Goal: Information Seeking & Learning: Learn about a topic

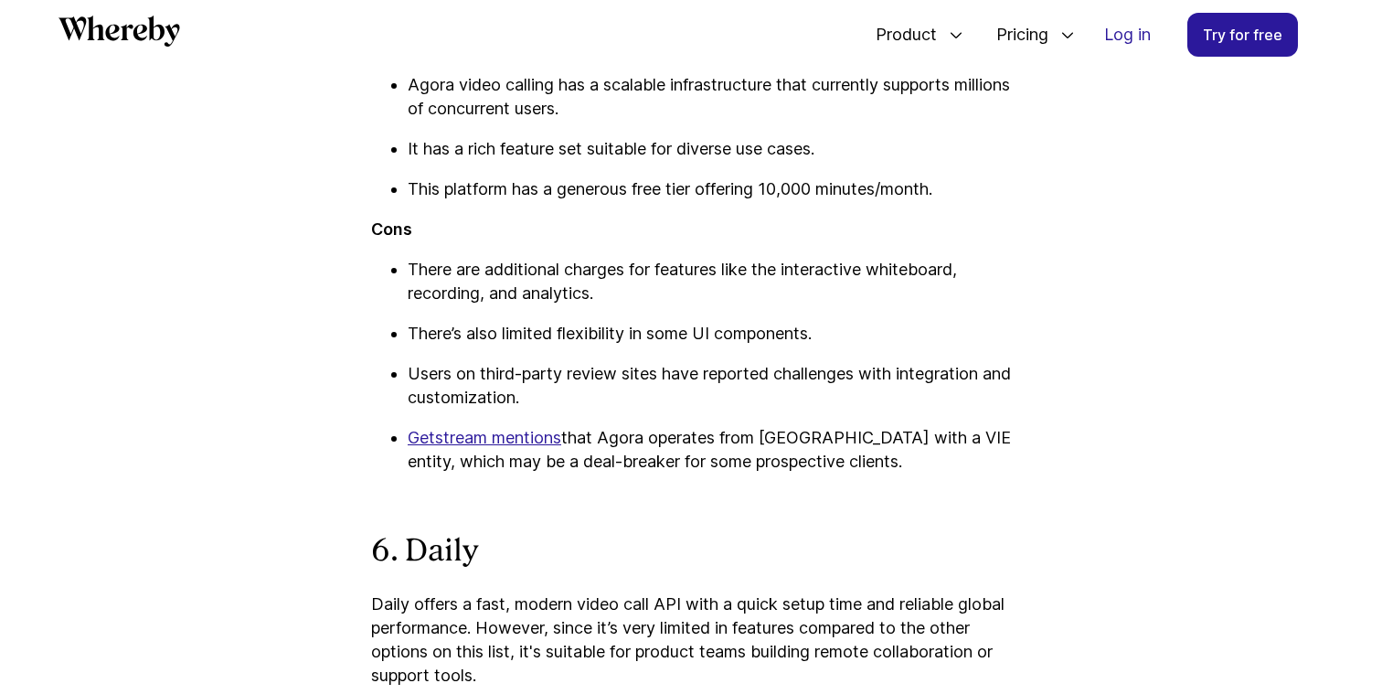
scroll to position [7064, 0]
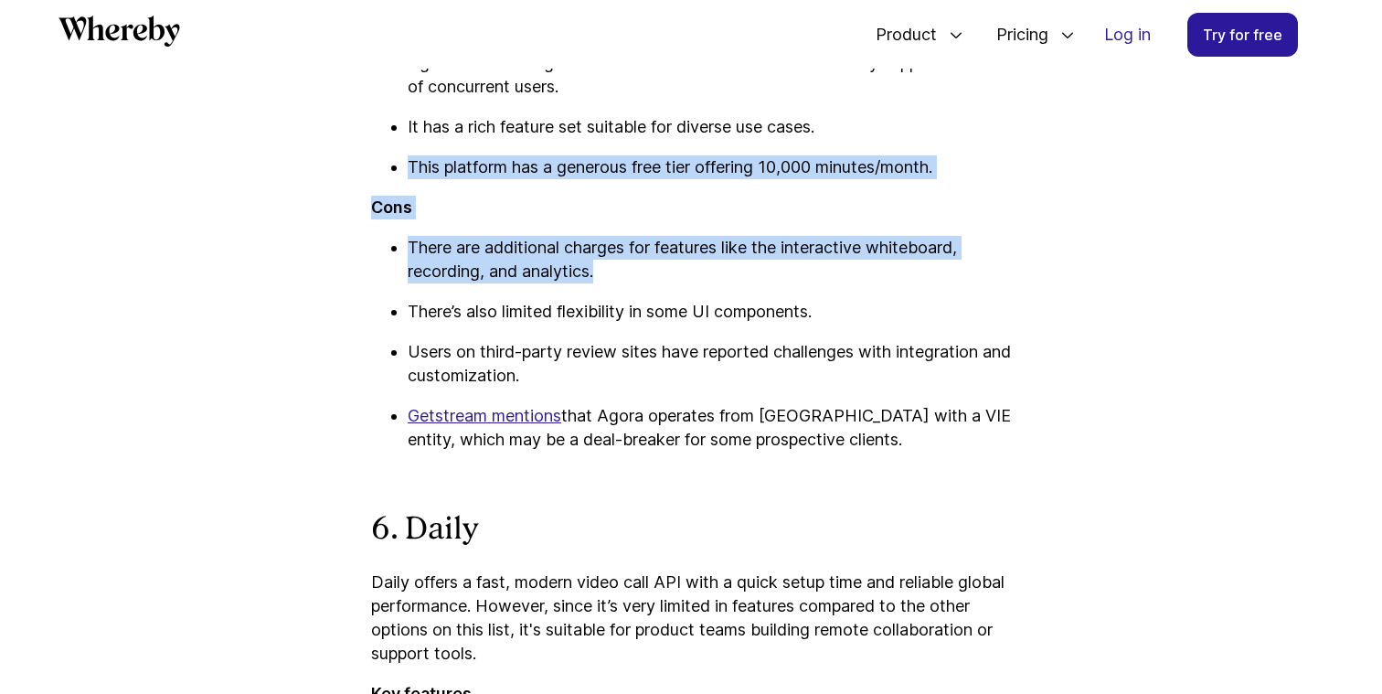
drag, startPoint x: 389, startPoint y: 158, endPoint x: 689, endPoint y: 274, distance: 321.5
click at [689, 274] on p "There are additional charges for features like the interactive whiteboard, reco…" at bounding box center [709, 260] width 603 height 48
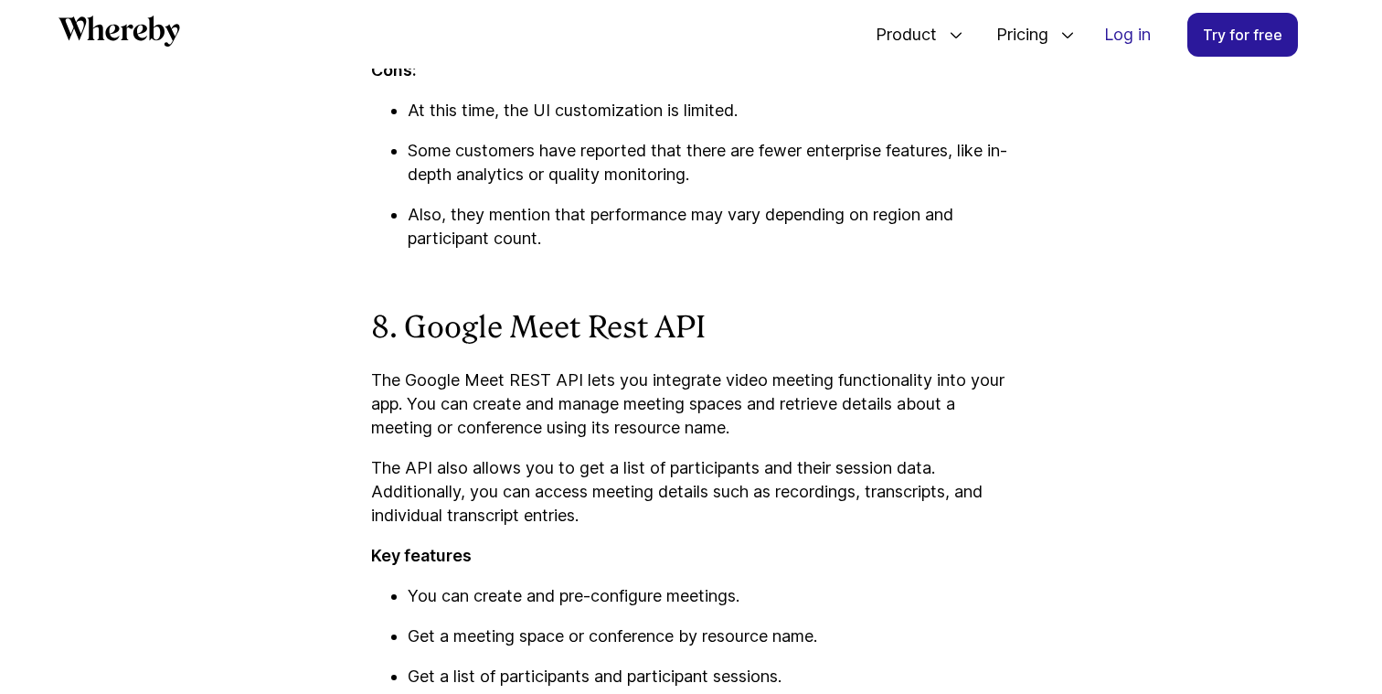
scroll to position [9144, 0]
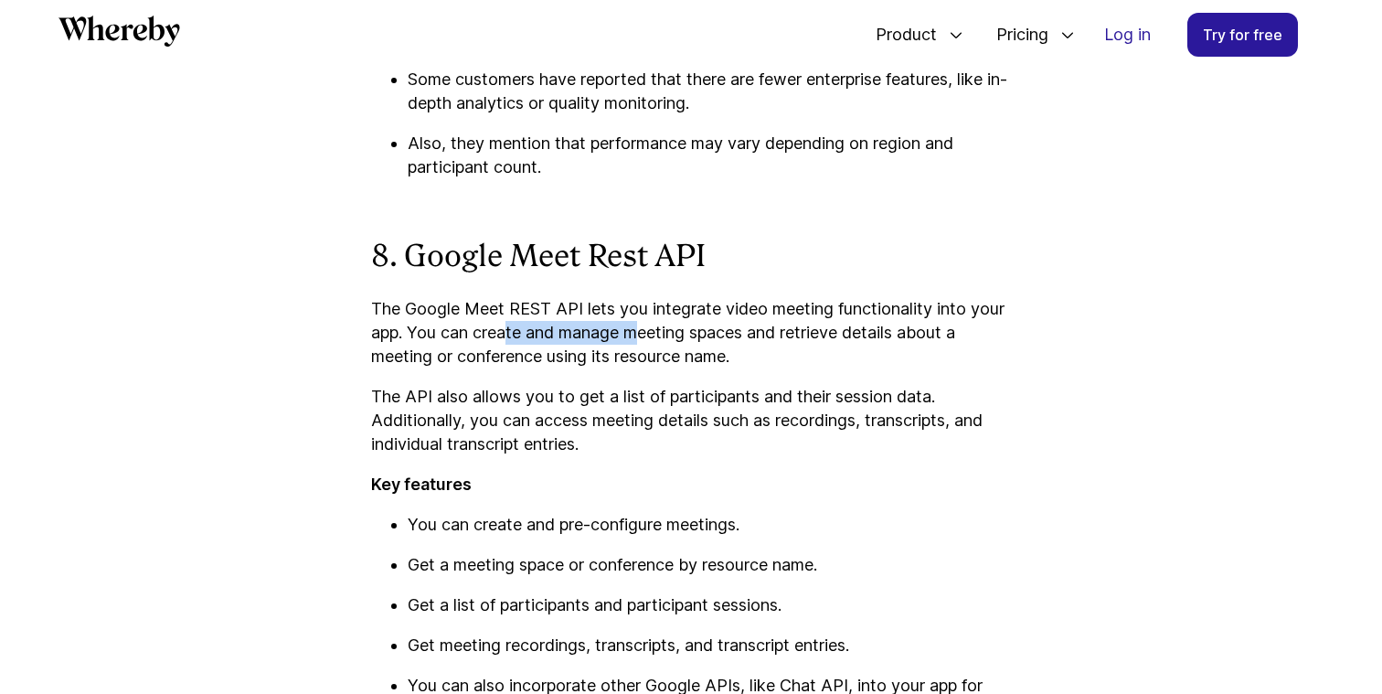
drag, startPoint x: 511, startPoint y: 346, endPoint x: 656, endPoint y: 367, distance: 146.7
click at [655, 364] on p "The Google Meet REST API lets you integrate video meeting functionality into yo…" at bounding box center [691, 332] width 640 height 71
click at [656, 367] on p "The Google Meet REST API lets you integrate video meeting functionality into yo…" at bounding box center [691, 332] width 640 height 71
drag, startPoint x: 456, startPoint y: 327, endPoint x: 664, endPoint y: 368, distance: 211.5
click at [664, 368] on p "The Google Meet REST API lets you integrate video meeting functionality into yo…" at bounding box center [691, 332] width 640 height 71
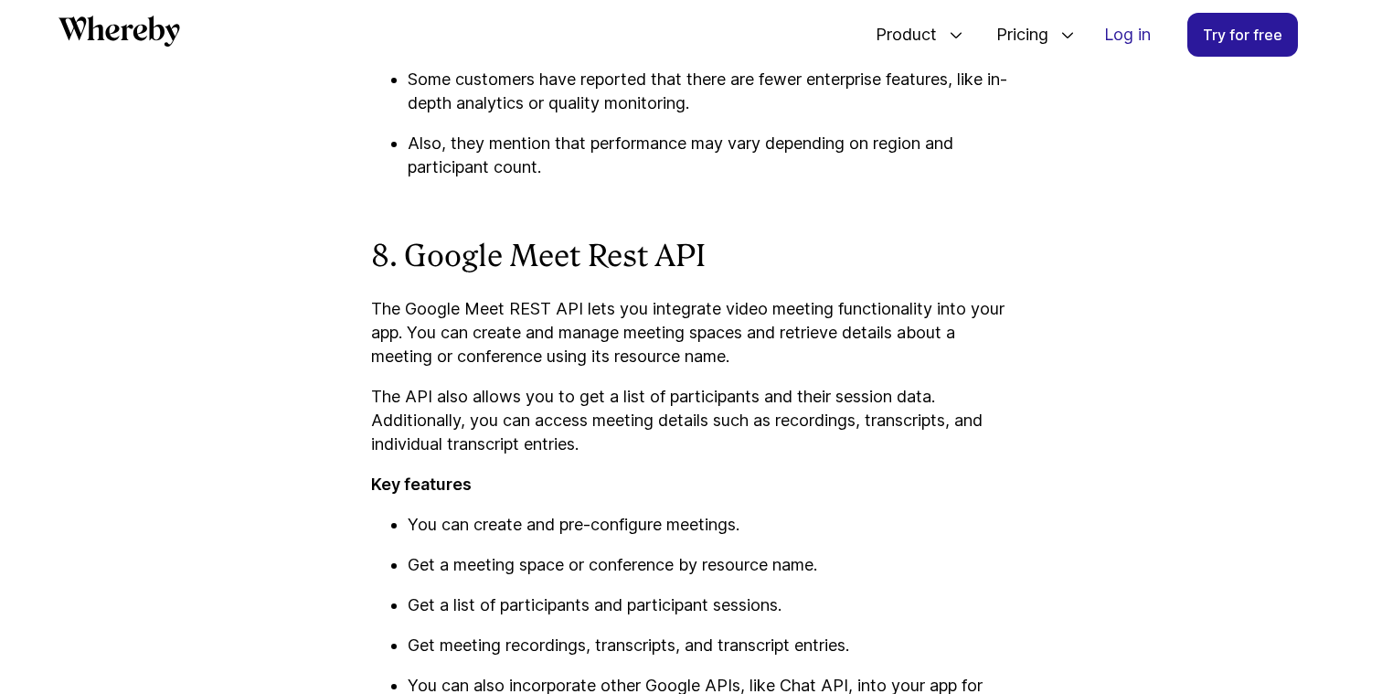
click at [664, 368] on p "The Google Meet REST API lets you integrate video meeting functionality into yo…" at bounding box center [691, 332] width 640 height 71
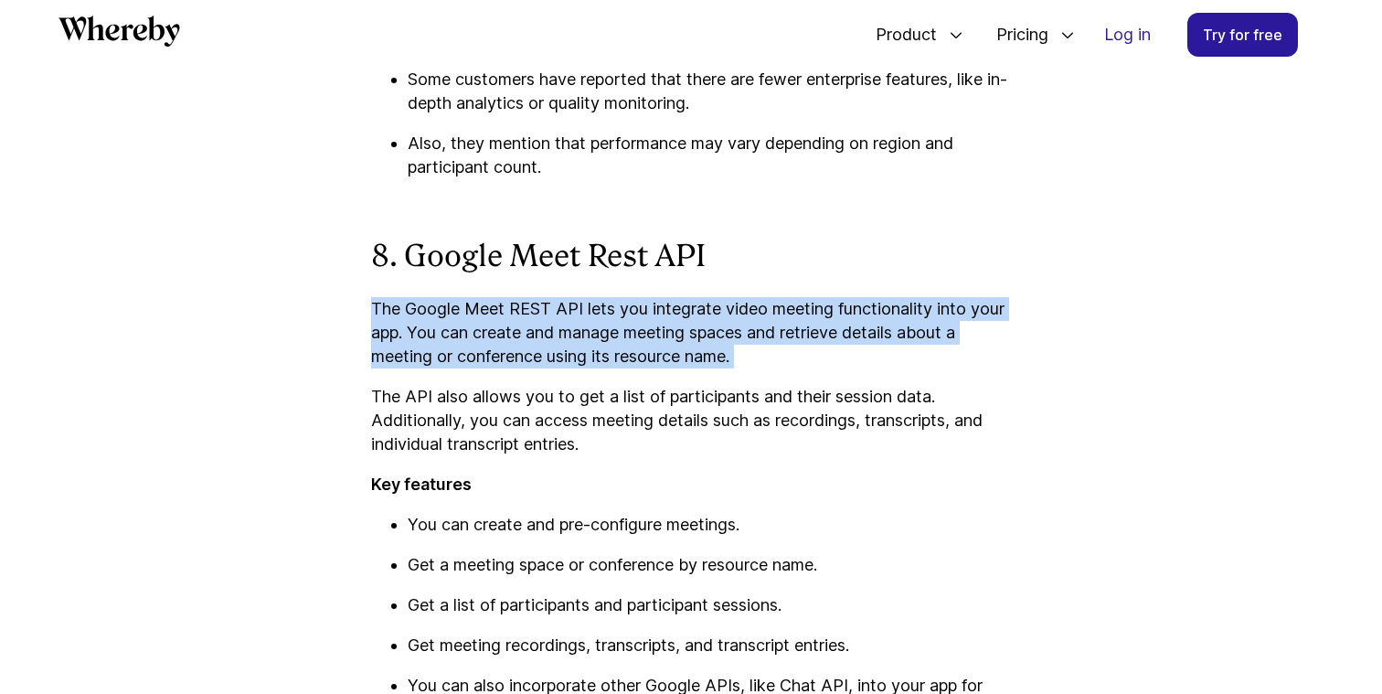
drag, startPoint x: 490, startPoint y: 312, endPoint x: 669, endPoint y: 399, distance: 199.5
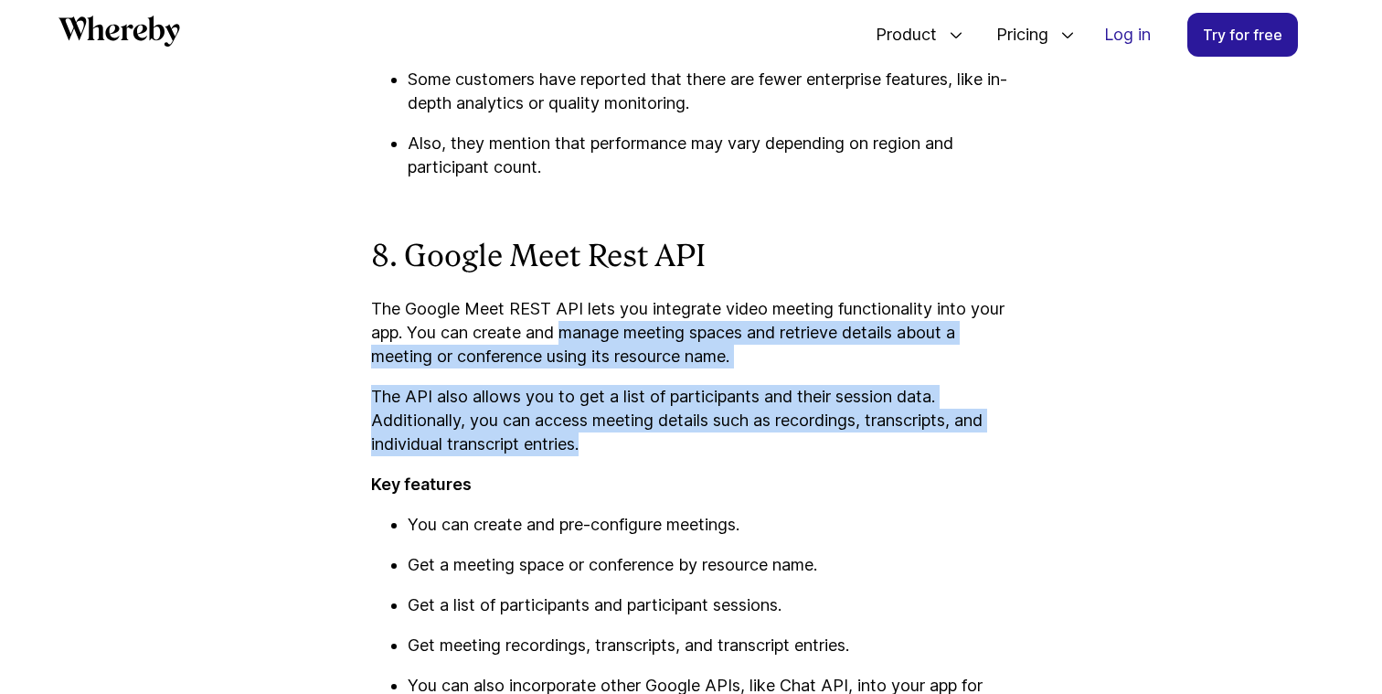
drag, startPoint x: 566, startPoint y: 367, endPoint x: 824, endPoint y: 474, distance: 279.9
click at [824, 456] on p "The API also allows you to get a list of participants and their session data. A…" at bounding box center [691, 420] width 640 height 71
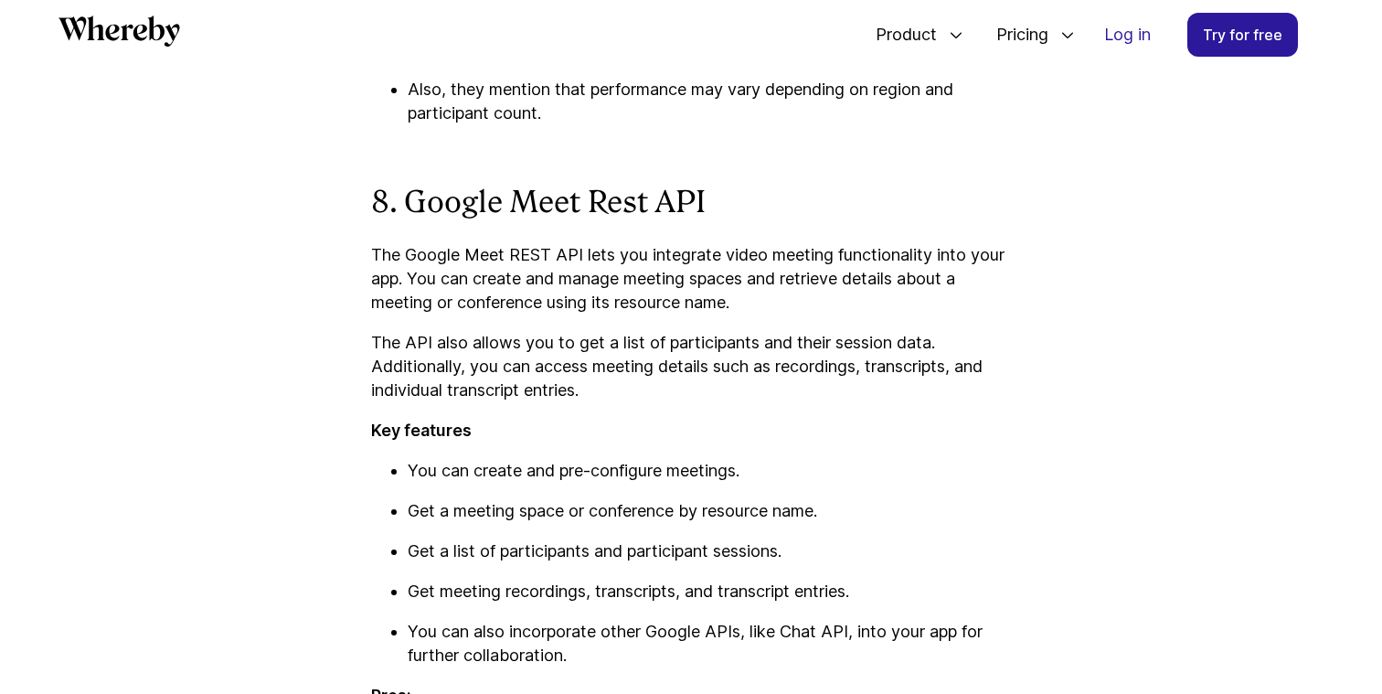
scroll to position [9202, 0]
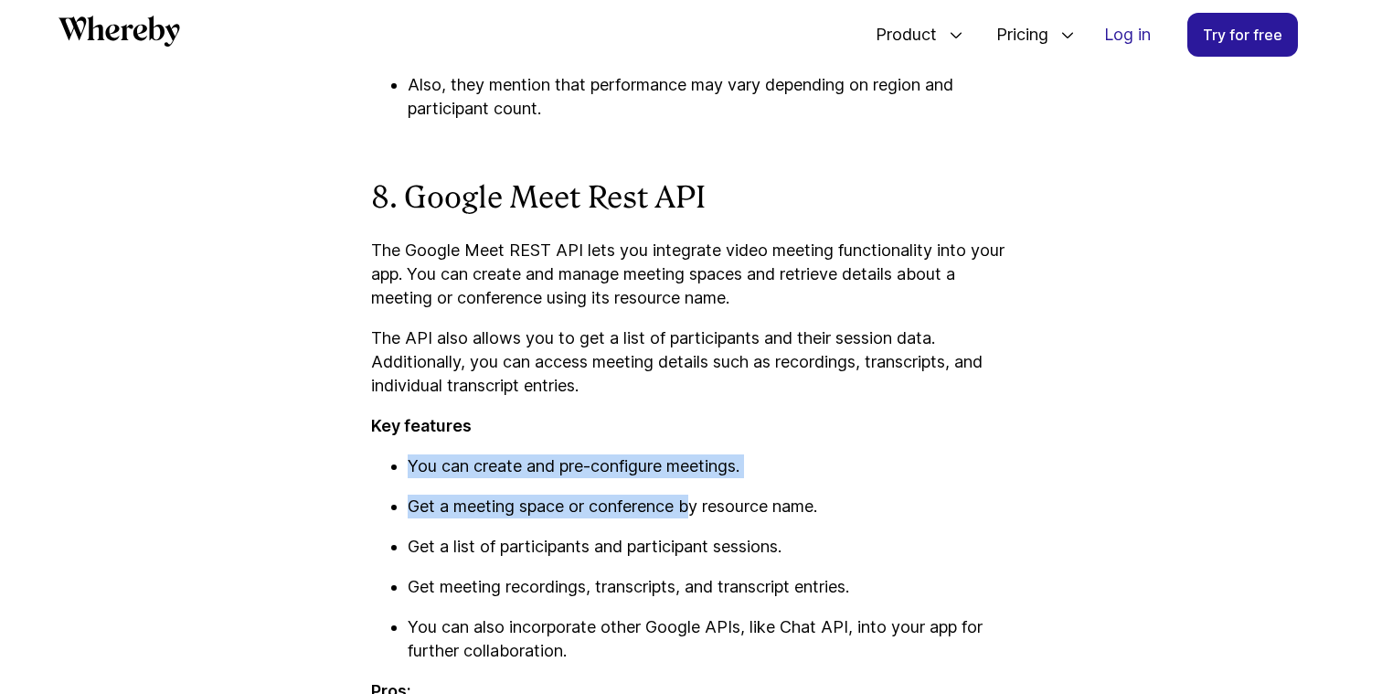
drag, startPoint x: 571, startPoint y: 468, endPoint x: 693, endPoint y: 530, distance: 136.5
click at [693, 518] on p "Get a meeting space or conference by resource name." at bounding box center [709, 506] width 603 height 24
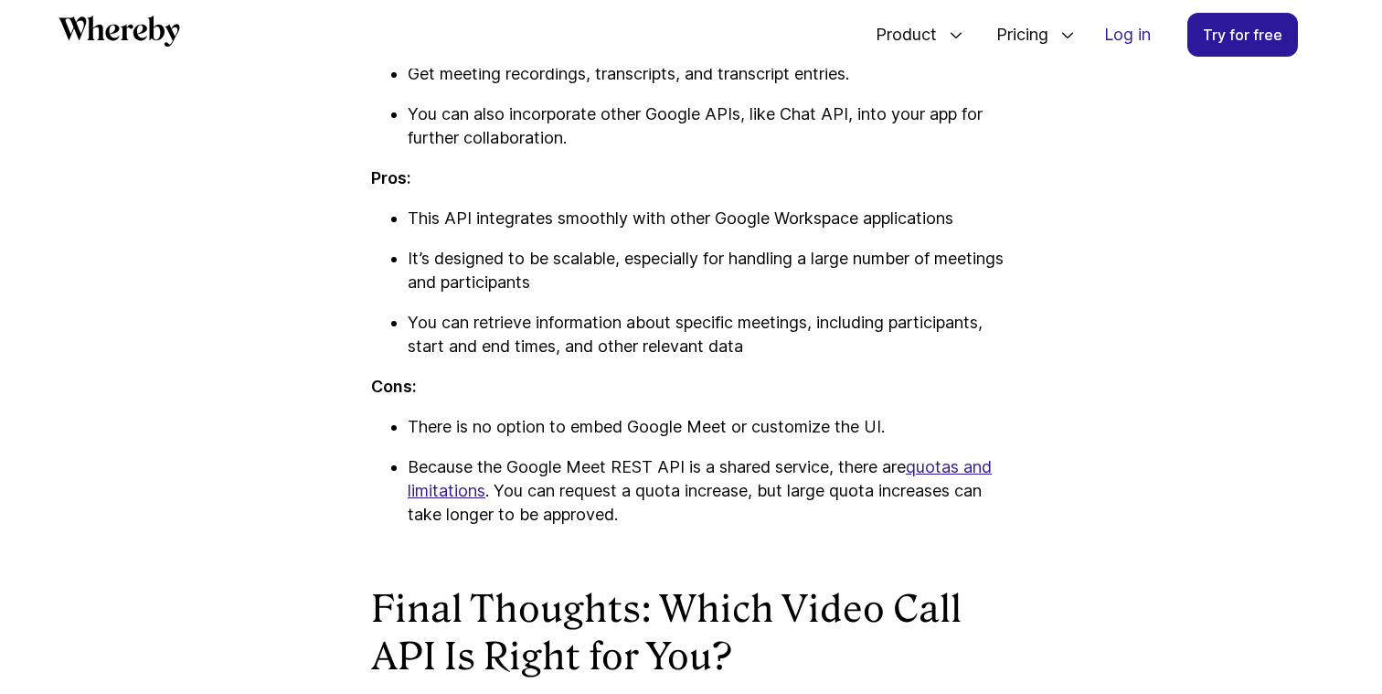
scroll to position [9716, 0]
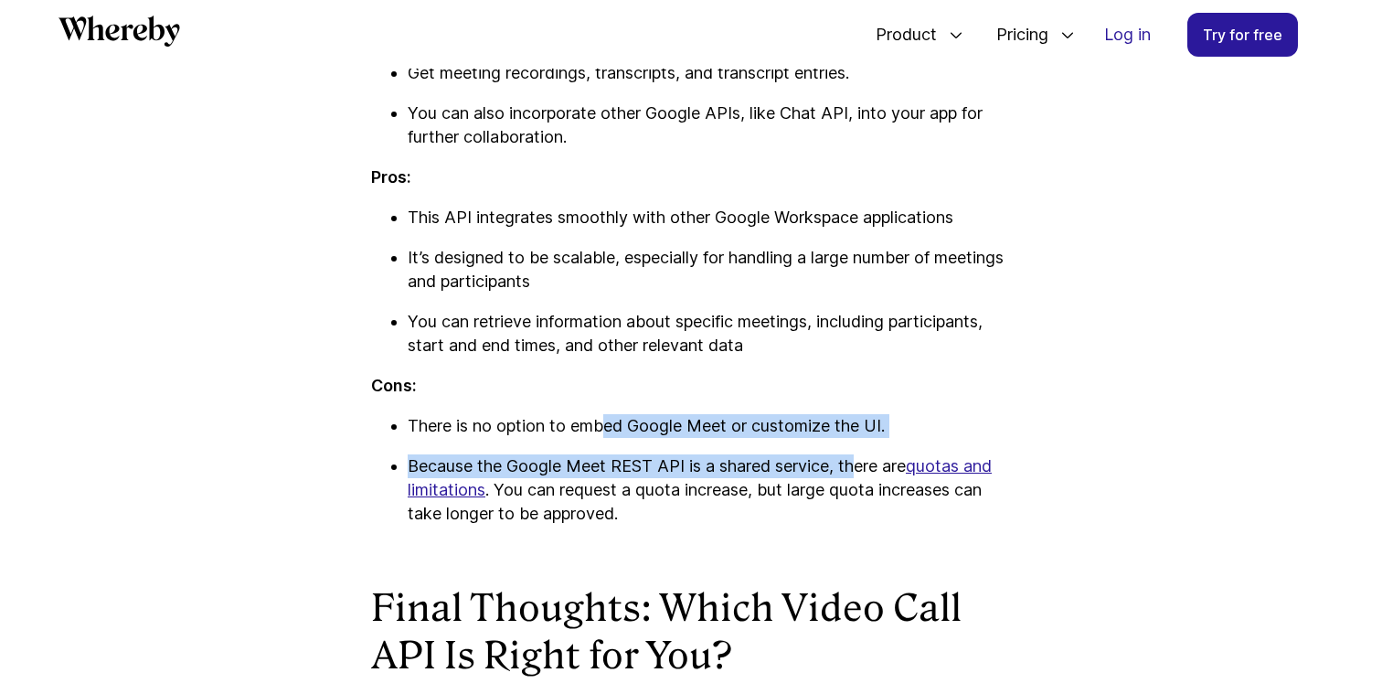
drag, startPoint x: 602, startPoint y: 443, endPoint x: 876, endPoint y: 504, distance: 279.9
click at [874, 500] on ul "There is no option to embed Google Meet or customize the UI. Because the Google…" at bounding box center [691, 470] width 640 height 112
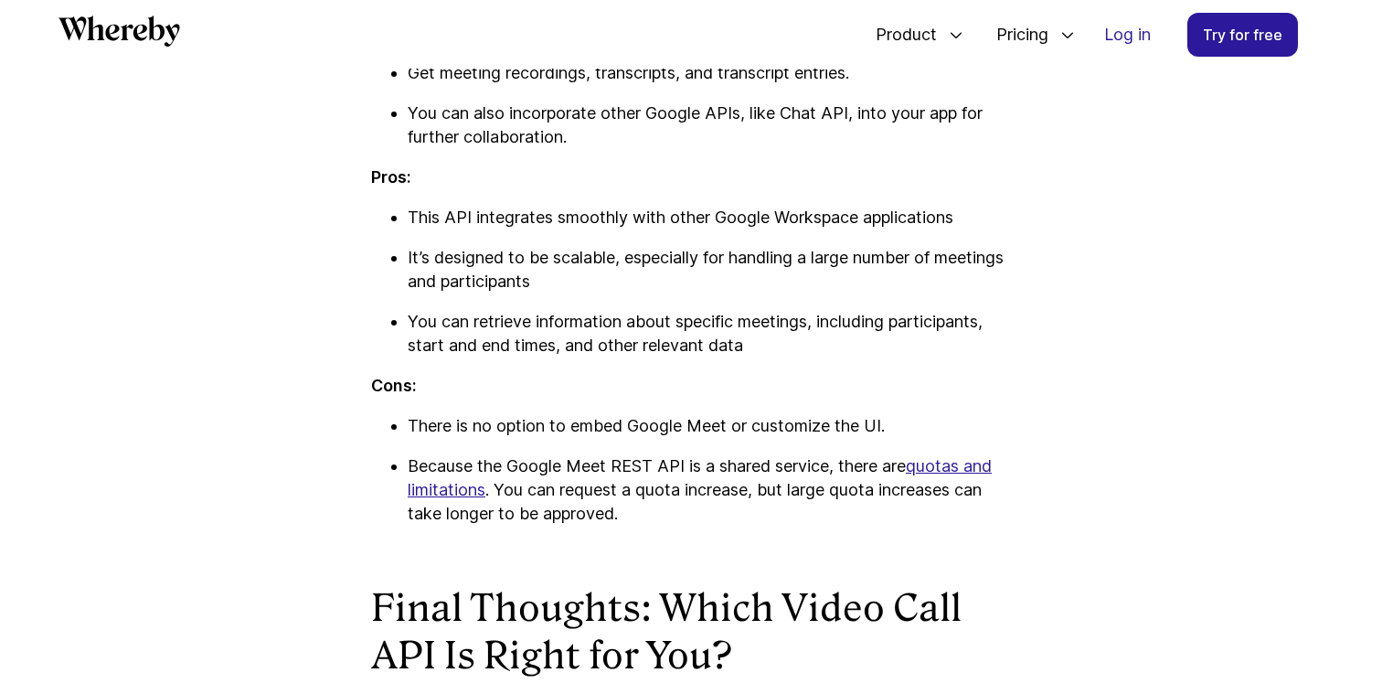
click at [876, 504] on p "Because the Google Meet REST API is a shared service, there are quotas and limi…" at bounding box center [709, 489] width 603 height 71
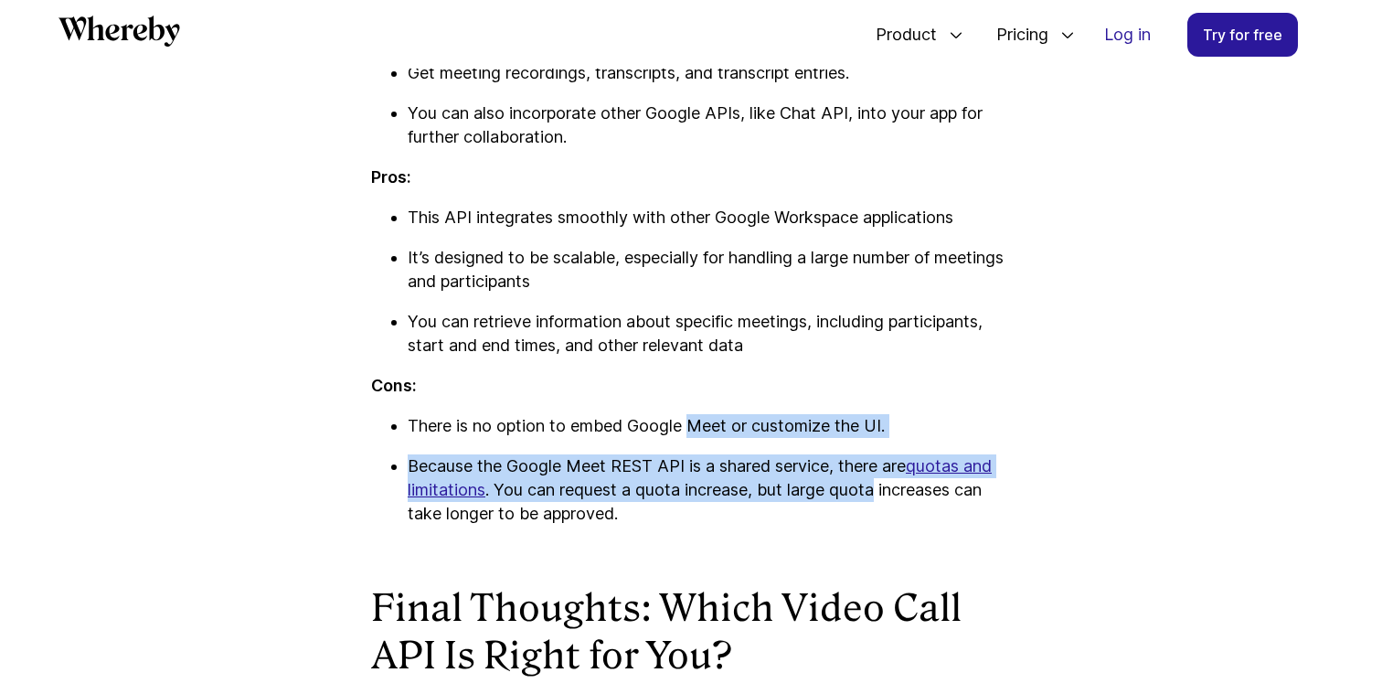
drag, startPoint x: 876, startPoint y: 504, endPoint x: 697, endPoint y: 448, distance: 186.8
click at [697, 448] on ul "There is no option to embed Google Meet or customize the UI. Because the Google…" at bounding box center [691, 470] width 640 height 112
click at [697, 438] on p "There is no option to embed Google Meet or customize the UI." at bounding box center [709, 426] width 603 height 24
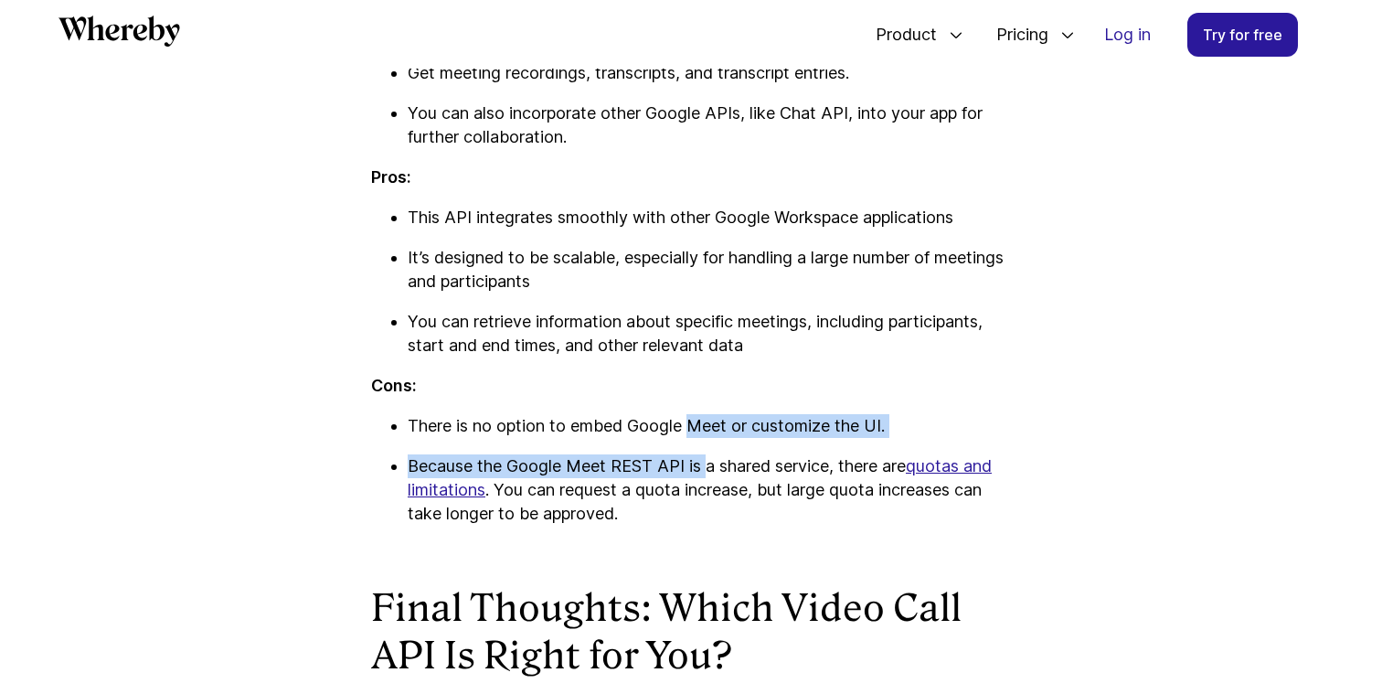
drag, startPoint x: 697, startPoint y: 448, endPoint x: 700, endPoint y: 485, distance: 37.6
click at [700, 485] on ul "There is no option to embed Google Meet or customize the UI. Because the Google…" at bounding box center [691, 470] width 640 height 112
click at [700, 485] on p "Because the Google Meet REST API is a shared service, there are quotas and limi…" at bounding box center [709, 489] width 603 height 71
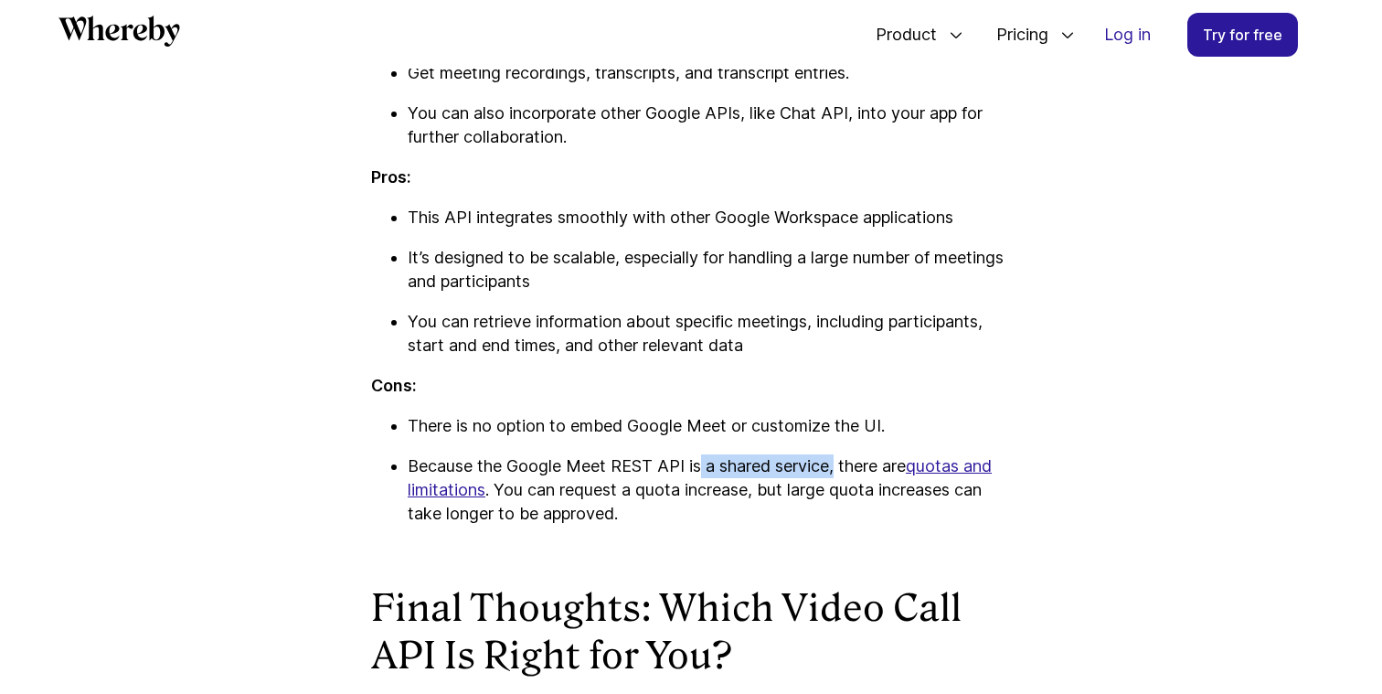
drag, startPoint x: 700, startPoint y: 485, endPoint x: 831, endPoint y: 498, distance: 131.3
click at [831, 498] on p "Because the Google Meet REST API is a shared service, there are quotas and limi…" at bounding box center [709, 489] width 603 height 71
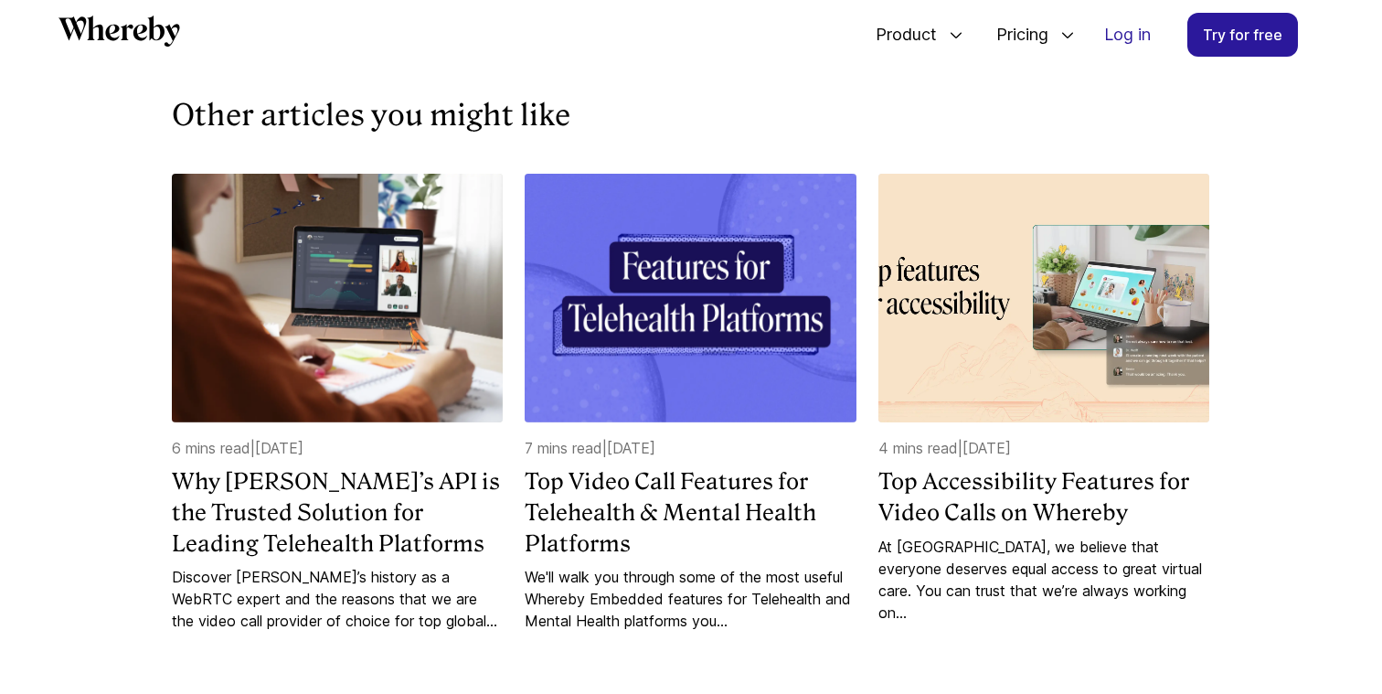
scroll to position [11027, 0]
